Goal: Check status

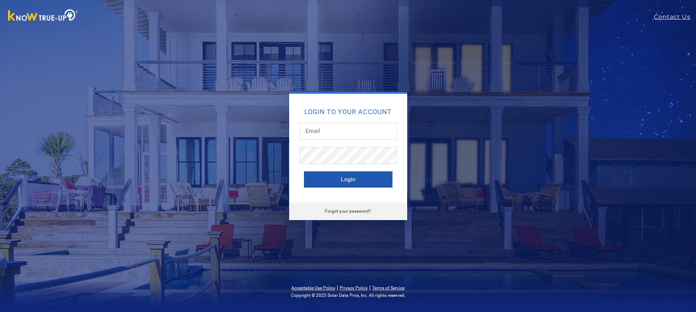
type input "[EMAIL_ADDRESS][DOMAIN_NAME]"
click at [348, 180] on button "Login" at bounding box center [348, 179] width 88 height 16
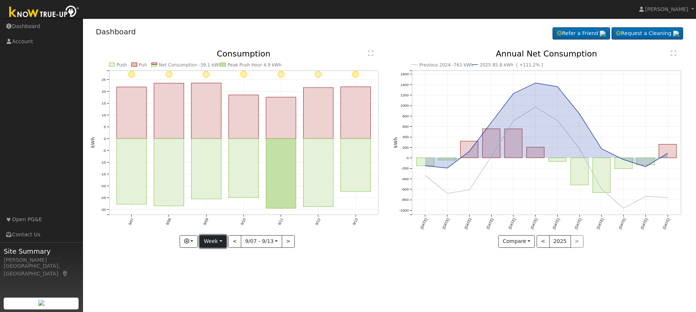
click at [222, 239] on button "Week" at bounding box center [212, 241] width 27 height 13
click at [223, 279] on link "Month" at bounding box center [225, 277] width 51 height 10
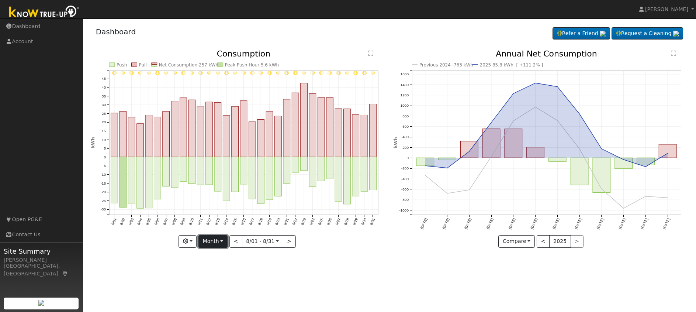
click at [224, 239] on button "Month" at bounding box center [212, 241] width 29 height 13
click at [223, 287] on link "Year" at bounding box center [224, 287] width 51 height 10
type input "2024-09-01"
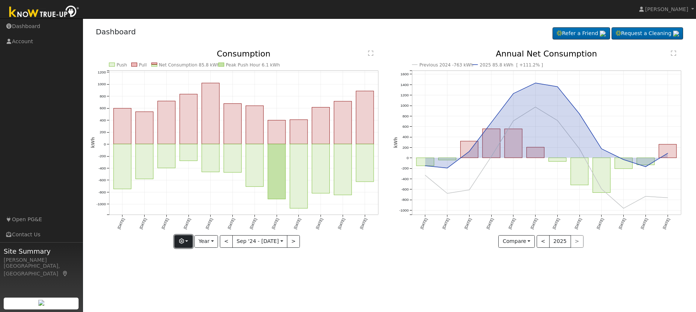
click at [189, 241] on button "button" at bounding box center [183, 241] width 18 height 13
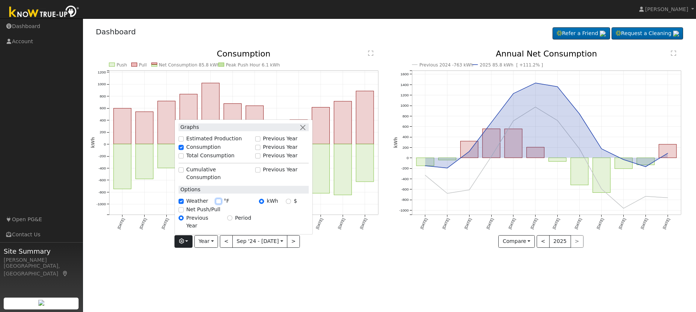
click at [218, 204] on input "°F" at bounding box center [218, 200] width 5 height 5
checkbox input "true"
click at [215, 261] on div "User Profile First name Last name Email Email Notifications No Emails No Emails…" at bounding box center [389, 164] width 613 height 293
